Goal: Task Accomplishment & Management: Use online tool/utility

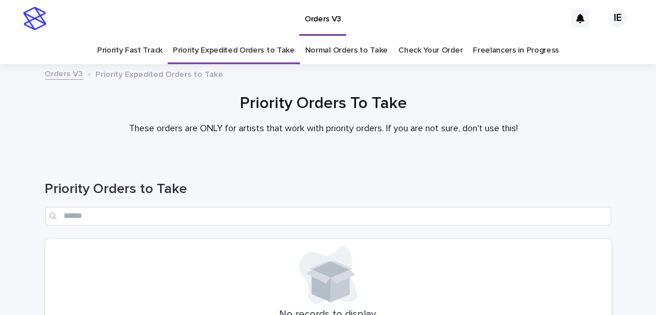
scroll to position [140, 0]
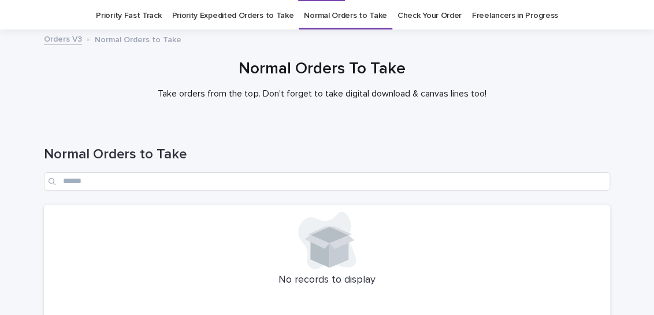
scroll to position [140, 0]
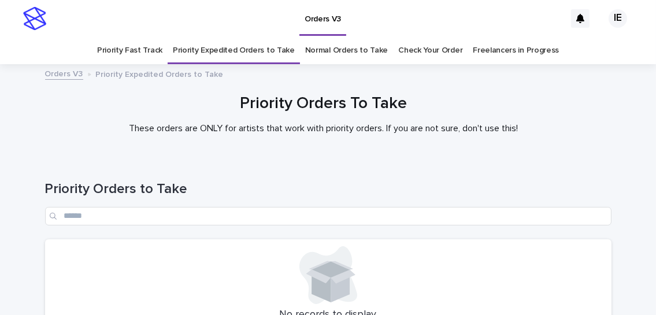
scroll to position [140, 0]
